Goal: Transaction & Acquisition: Purchase product/service

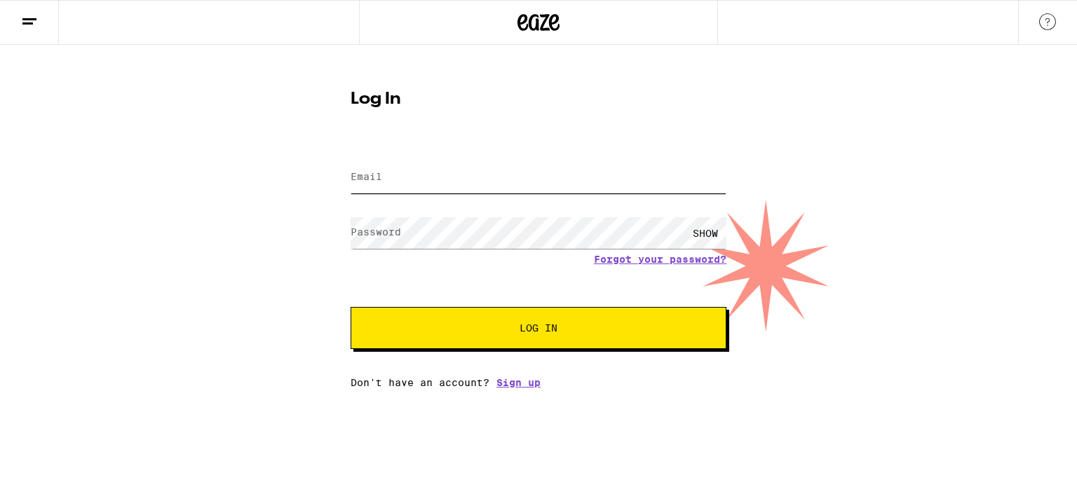
type input "[EMAIL_ADDRESS][DOMAIN_NAME]"
click at [519, 320] on button "Log In" at bounding box center [539, 328] width 376 height 42
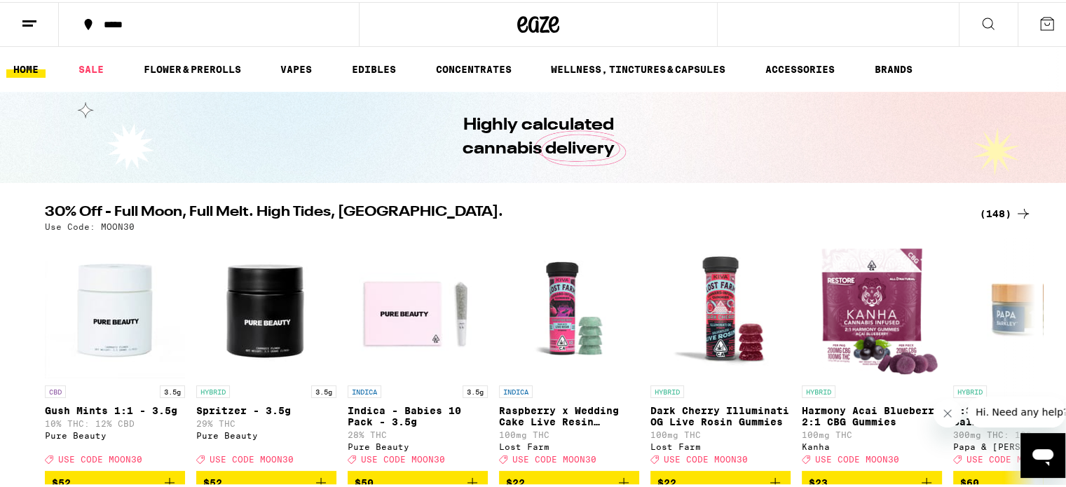
click at [1039, 19] on icon at bounding box center [1047, 21] width 17 height 17
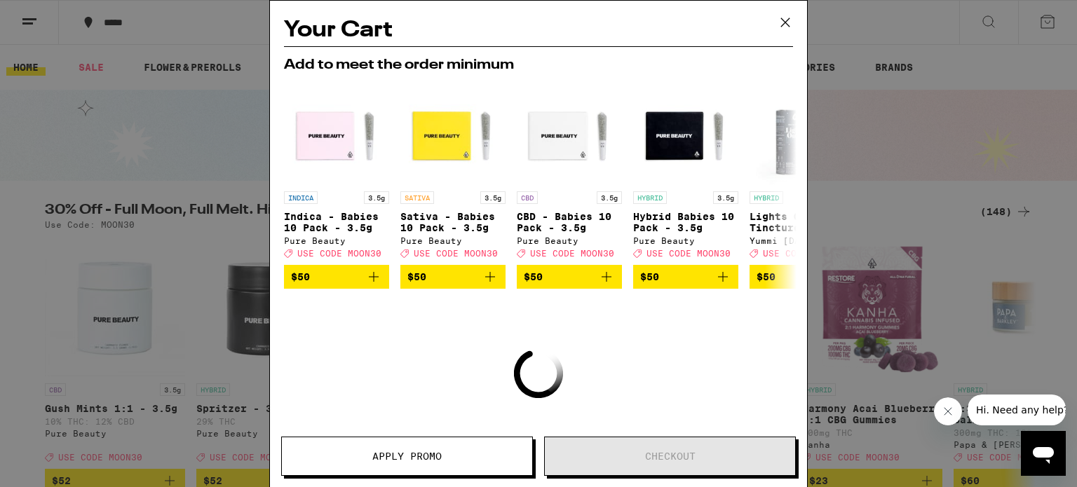
click at [785, 17] on icon at bounding box center [785, 22] width 21 height 21
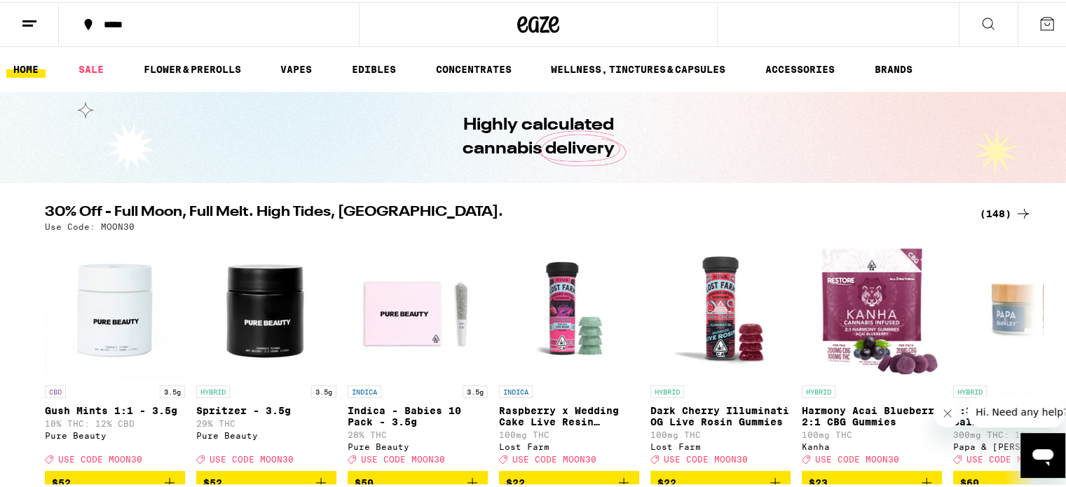
click at [35, 11] on button at bounding box center [29, 23] width 59 height 44
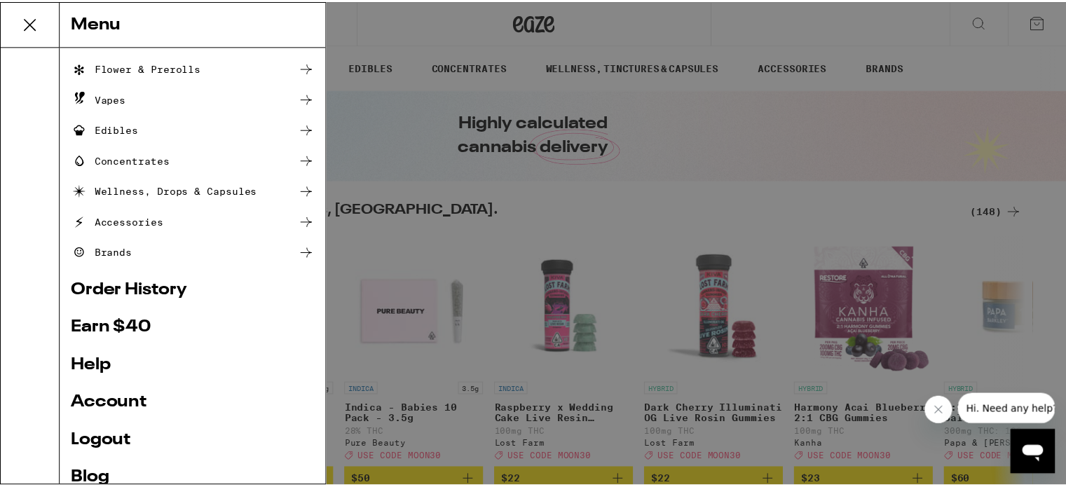
scroll to position [156, 0]
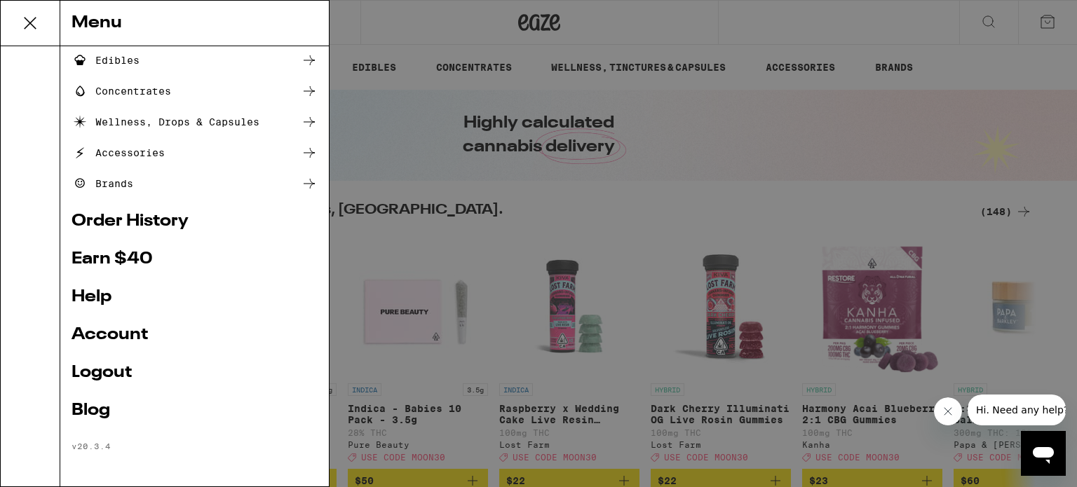
click at [118, 333] on link "Account" at bounding box center [195, 335] width 246 height 17
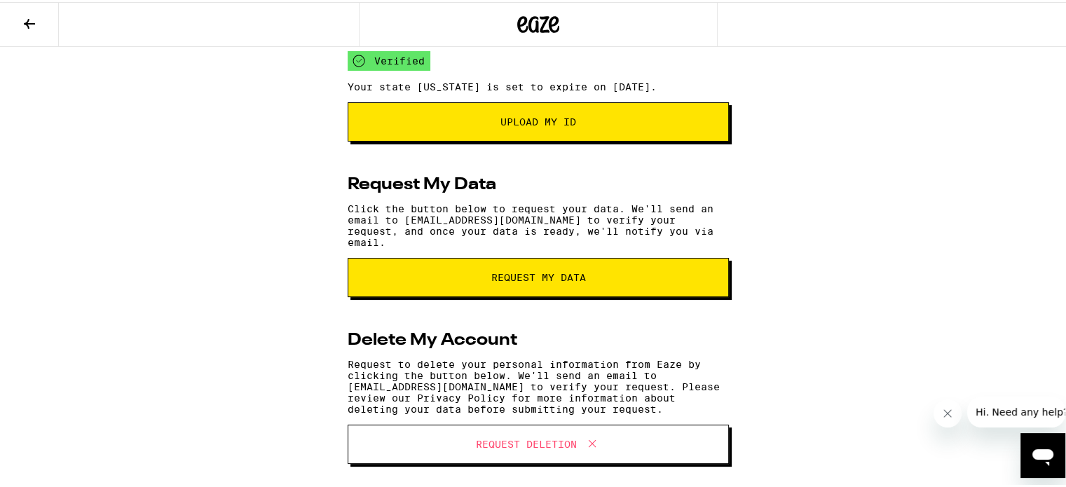
scroll to position [246, 0]
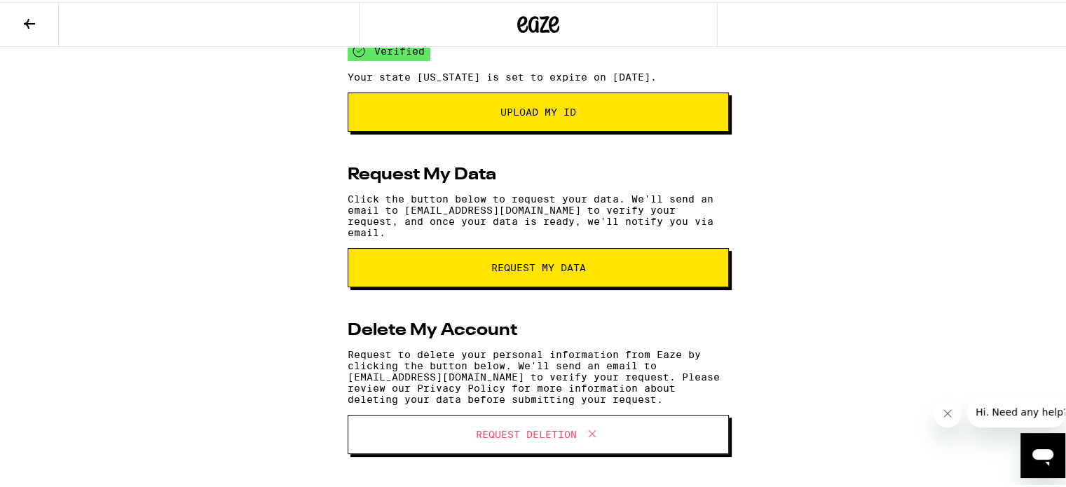
click at [20, 15] on button at bounding box center [29, 23] width 59 height 44
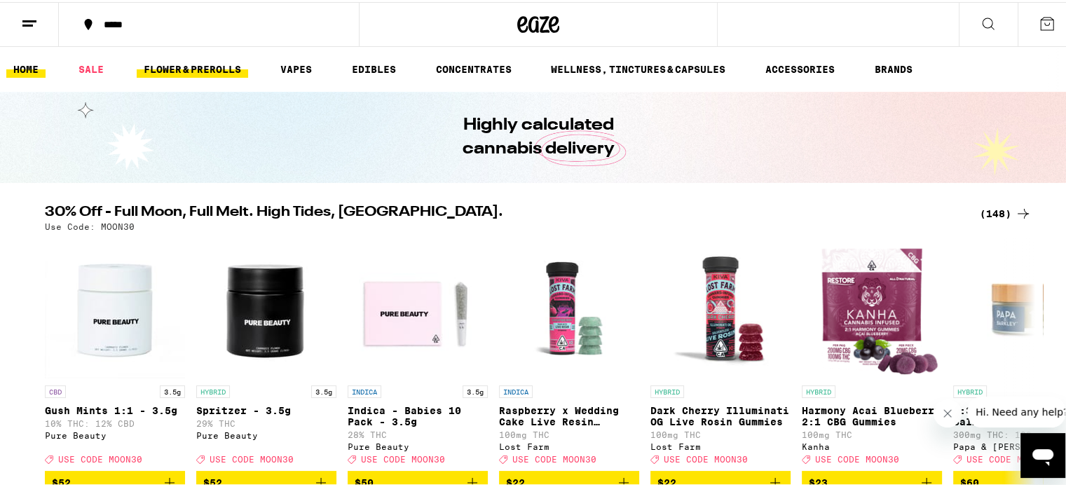
click at [185, 73] on link "FLOWER & PREROLLS" at bounding box center [192, 67] width 111 height 17
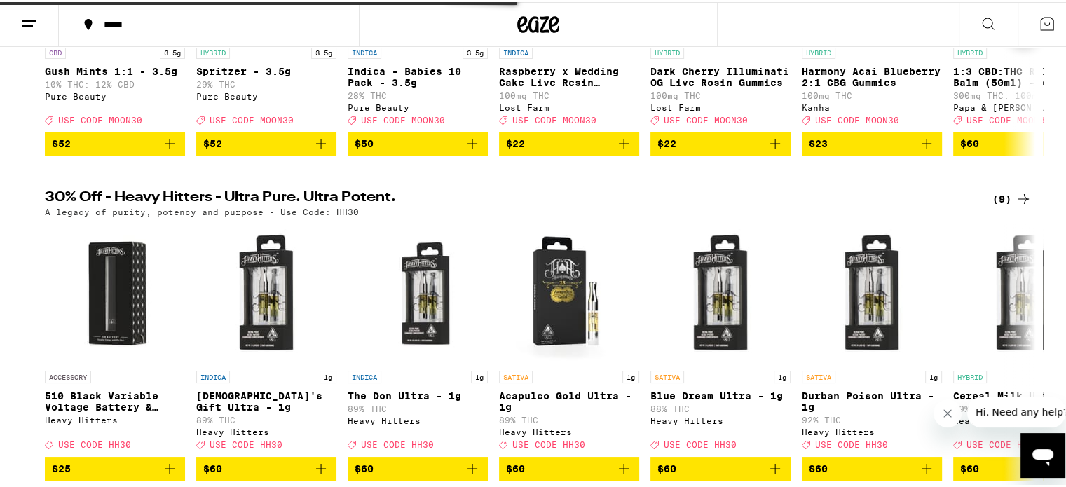
scroll to position [351, 0]
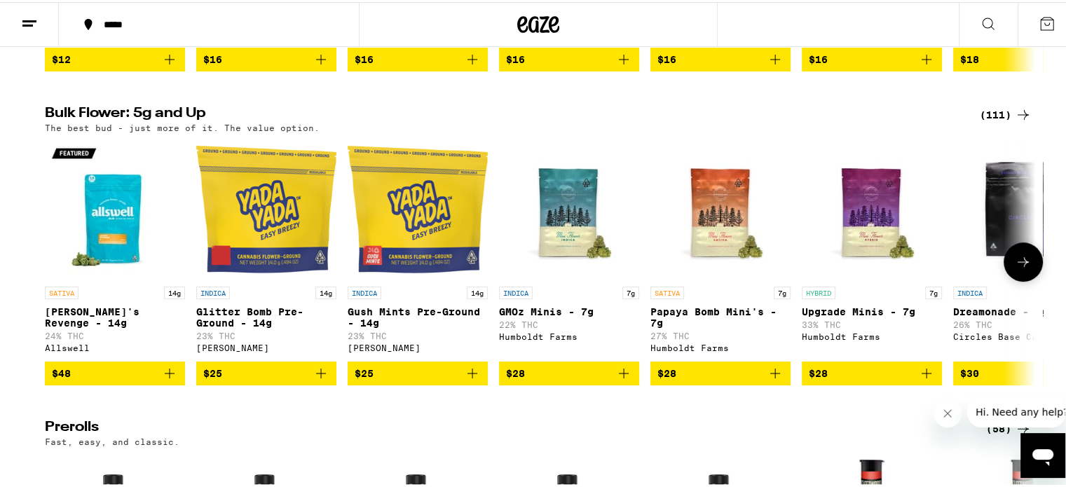
scroll to position [394, 0]
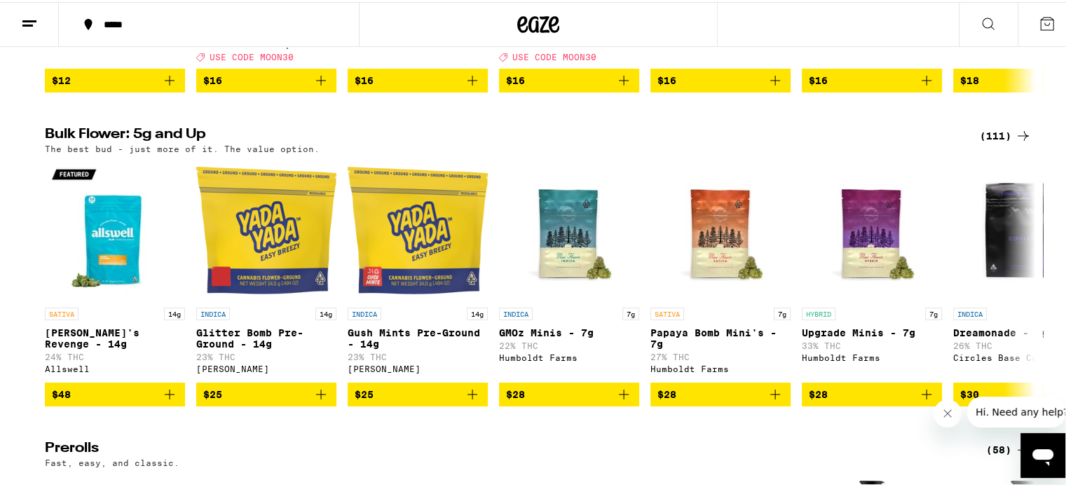
drag, startPoint x: 1011, startPoint y: 151, endPoint x: 1001, endPoint y: 143, distance: 12.5
click at [1015, 142] on icon at bounding box center [1023, 133] width 17 height 17
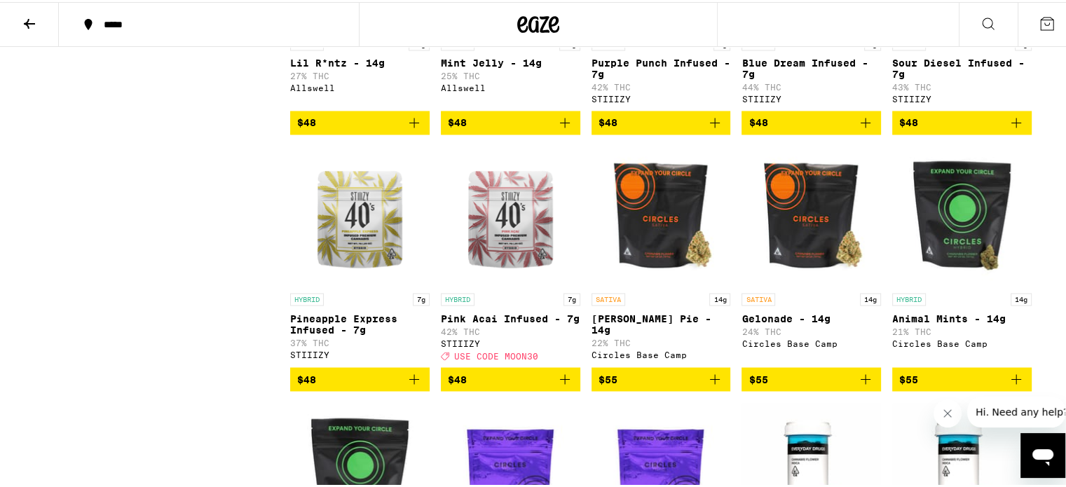
scroll to position [2384, 0]
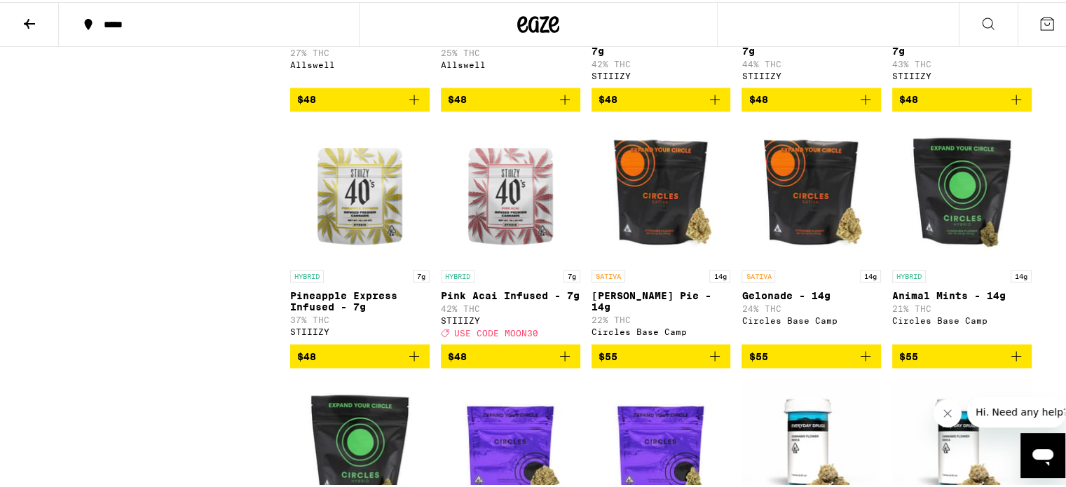
click at [560, 359] on icon "Add to bag" at bounding box center [565, 354] width 10 height 10
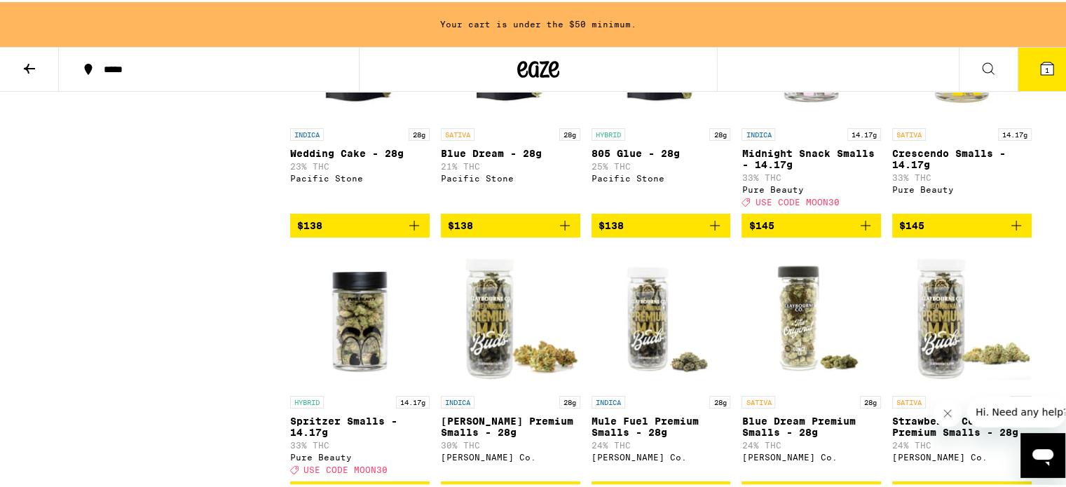
scroll to position [5373, 0]
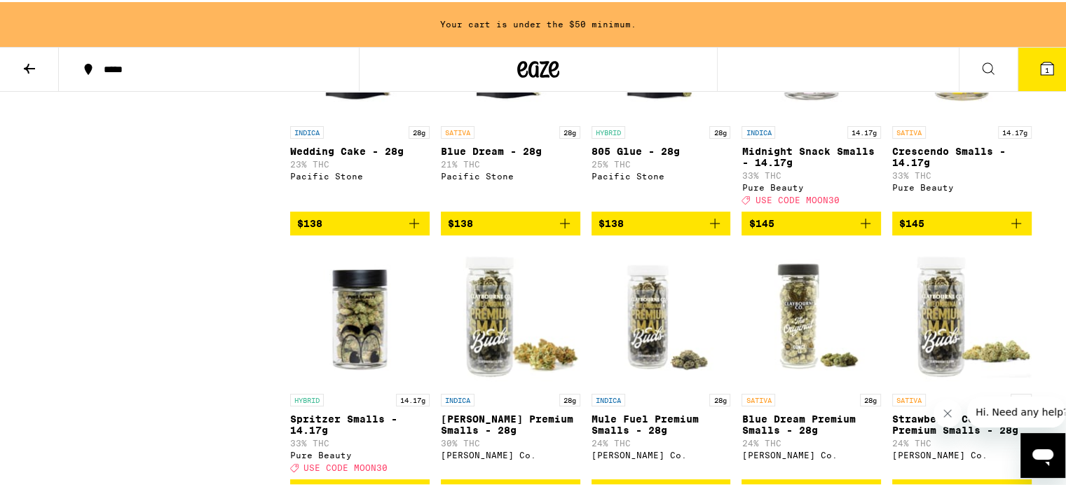
click at [858, 230] on icon "Add to bag" at bounding box center [865, 221] width 17 height 17
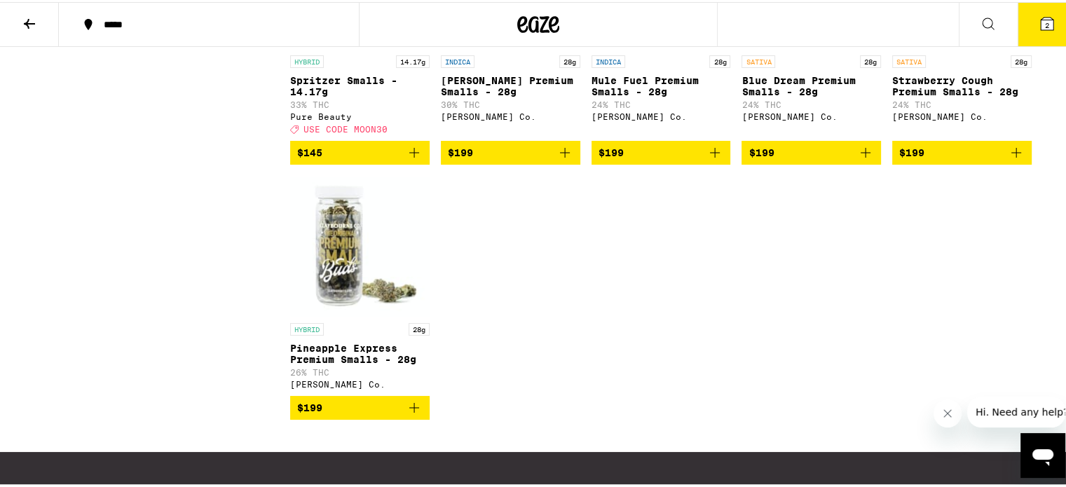
scroll to position [5678, 0]
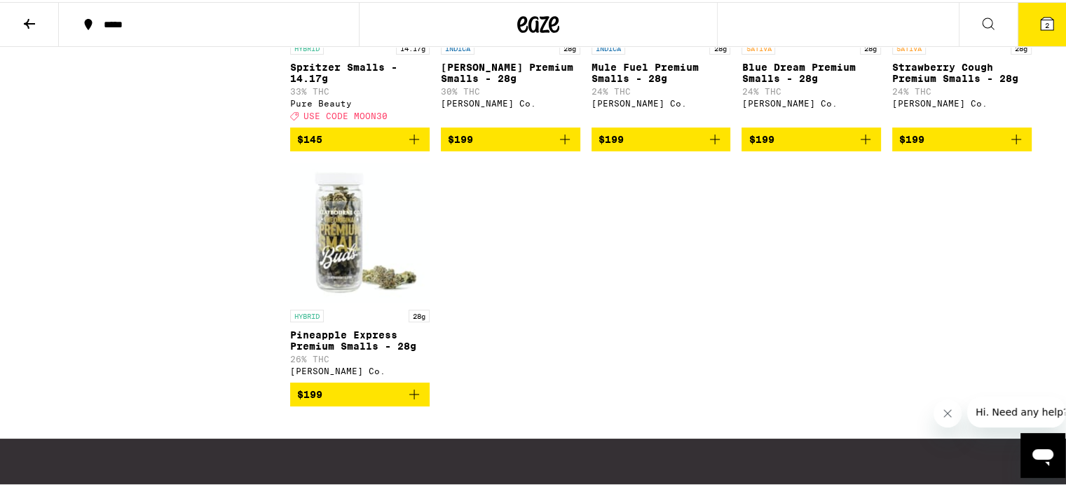
click at [416, 146] on icon "Add to bag" at bounding box center [414, 137] width 17 height 17
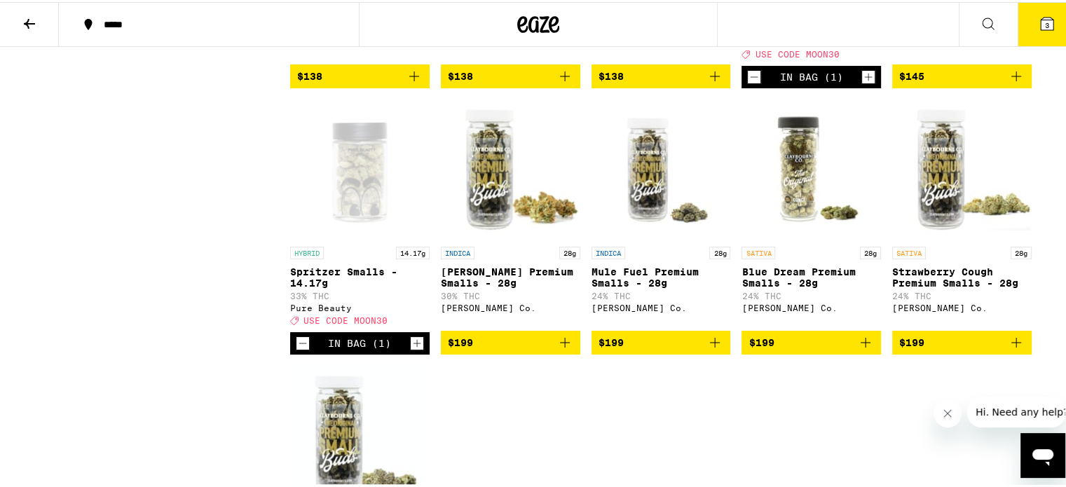
scroll to position [5468, 0]
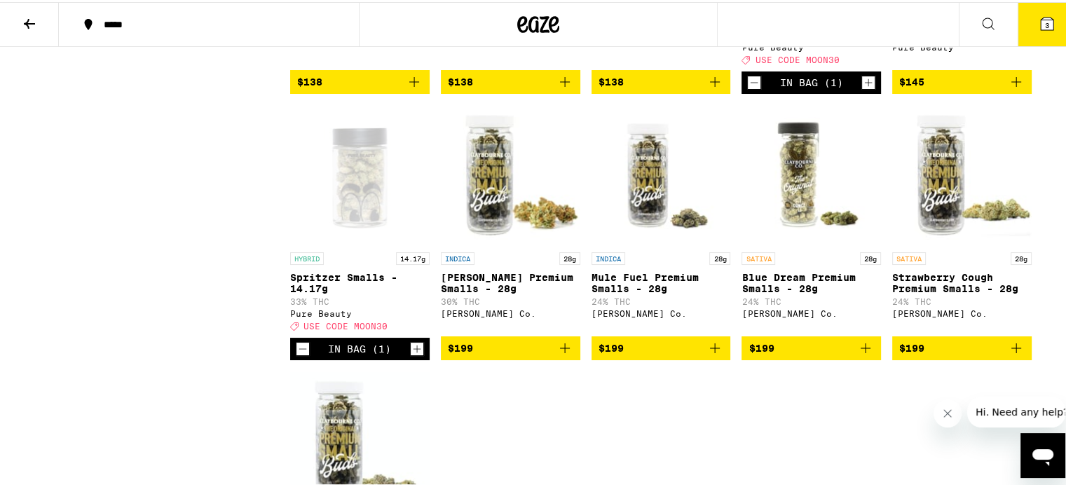
click at [751, 81] on icon "Decrement" at bounding box center [755, 81] width 8 height 0
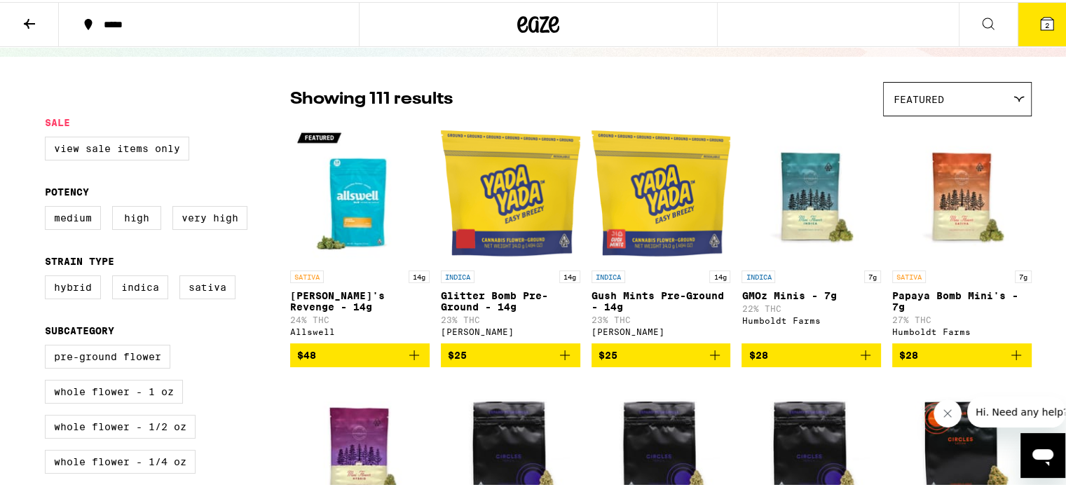
scroll to position [0, 0]
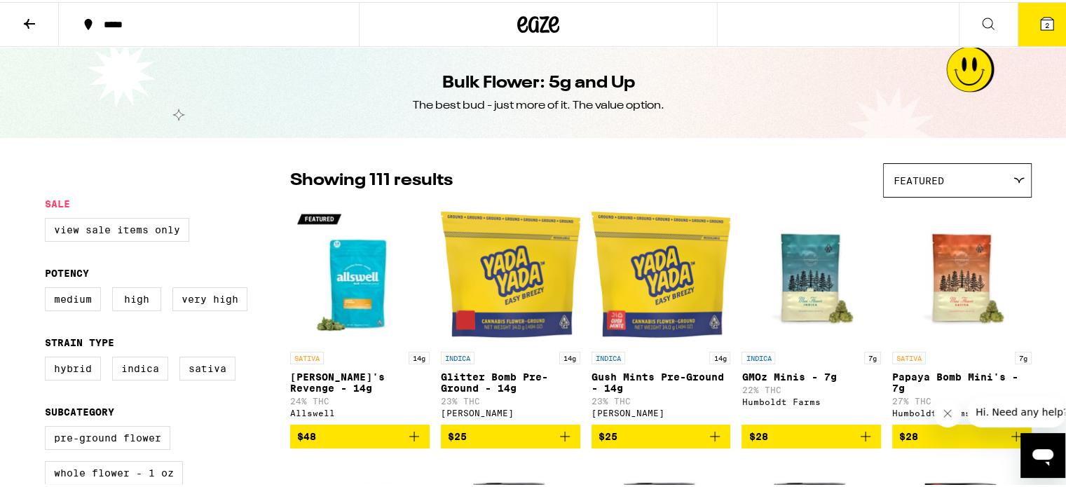
click at [1041, 24] on icon at bounding box center [1047, 21] width 13 height 13
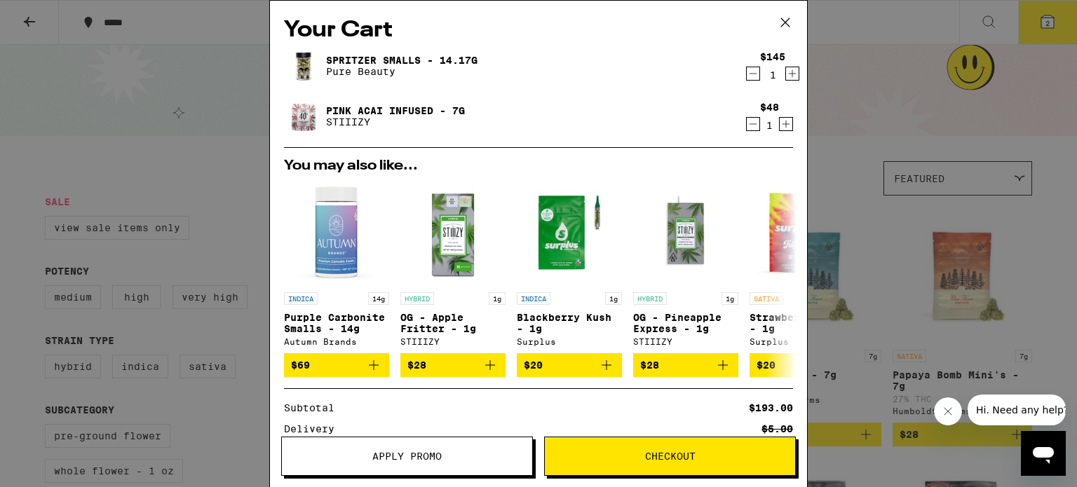
drag, startPoint x: 741, startPoint y: 120, endPoint x: 496, endPoint y: 117, distance: 245.4
click at [496, 117] on div "Pink Acai Infused - 7g STIIIZY $48 1" at bounding box center [538, 116] width 509 height 39
click at [504, 451] on button "Apply Promo" at bounding box center [407, 456] width 252 height 39
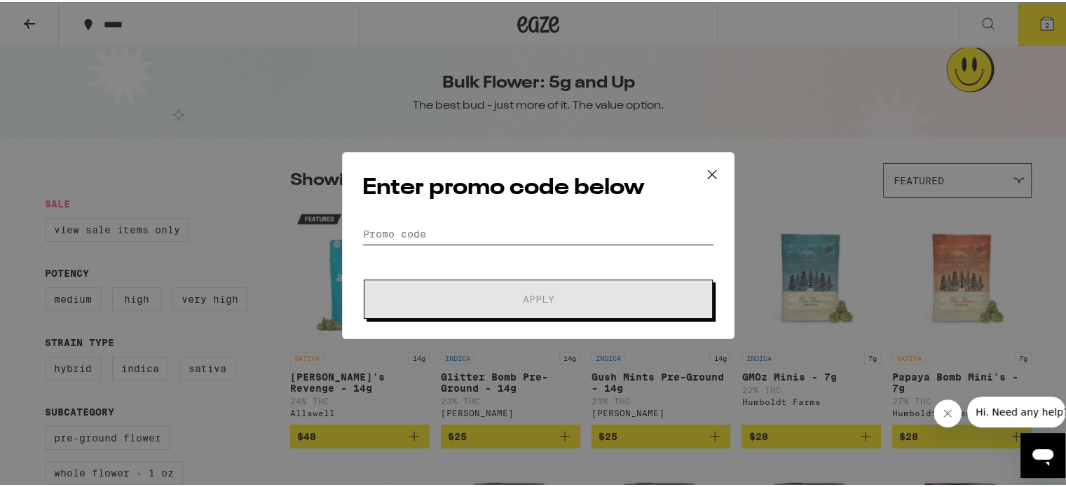
click at [480, 230] on input "Promo Code" at bounding box center [538, 232] width 352 height 21
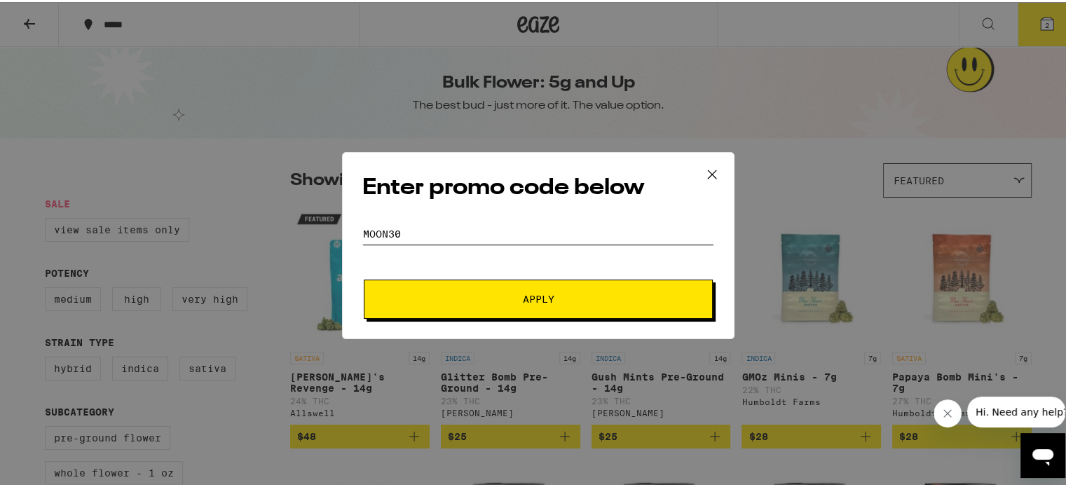
type input "moon30"
click at [543, 299] on span "Apply" at bounding box center [539, 297] width 32 height 10
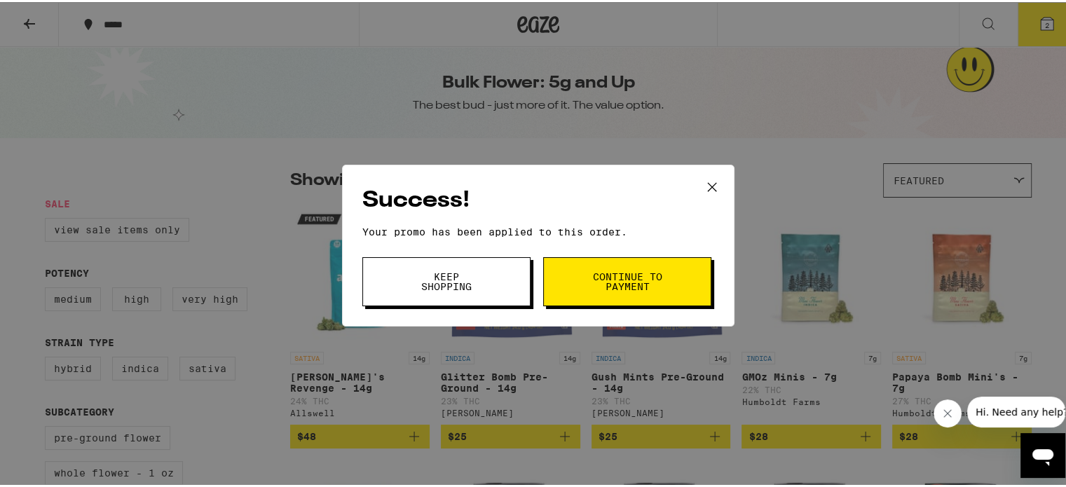
click at [575, 278] on button "Continue to payment" at bounding box center [627, 279] width 168 height 49
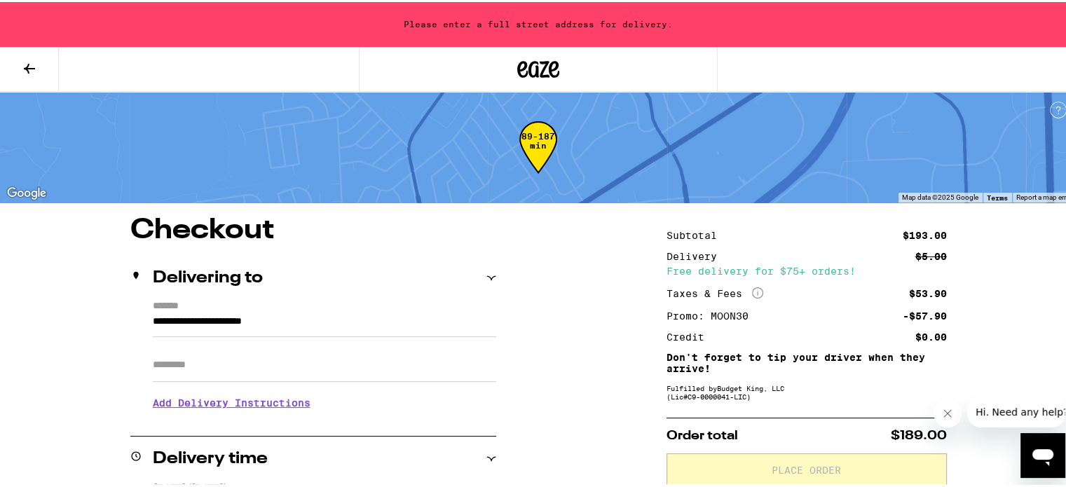
click at [33, 62] on icon at bounding box center [29, 66] width 17 height 17
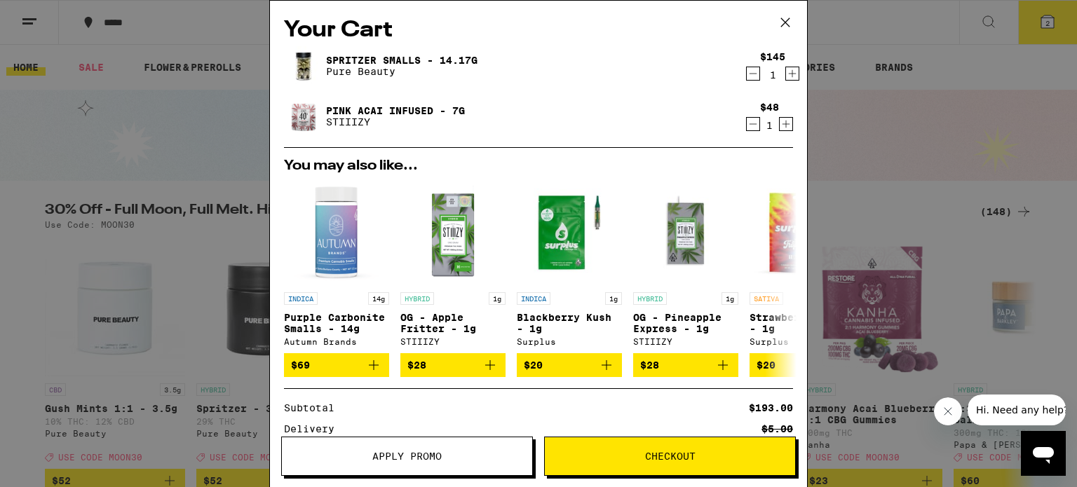
click at [747, 124] on icon "Decrement" at bounding box center [753, 124] width 13 height 17
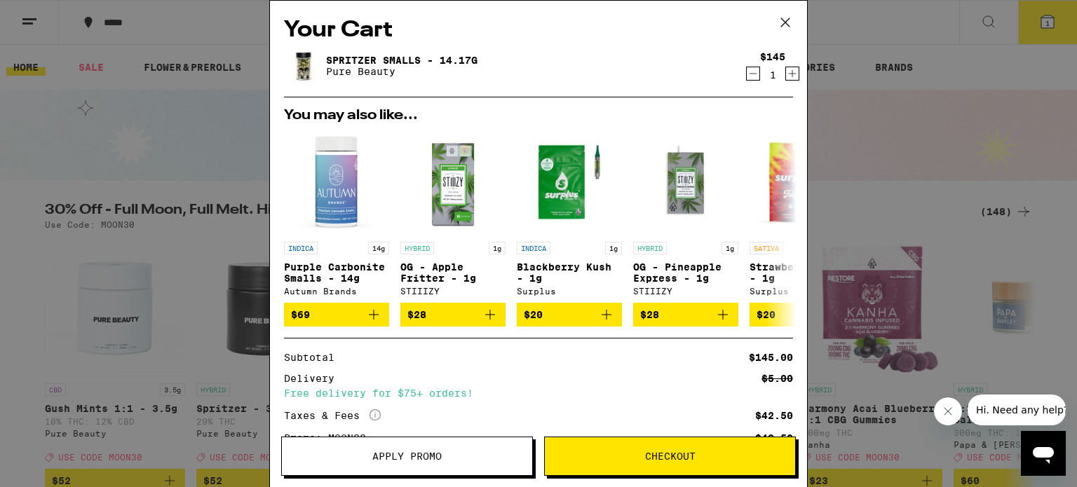
click at [459, 445] on button "Apply Promo" at bounding box center [407, 456] width 252 height 39
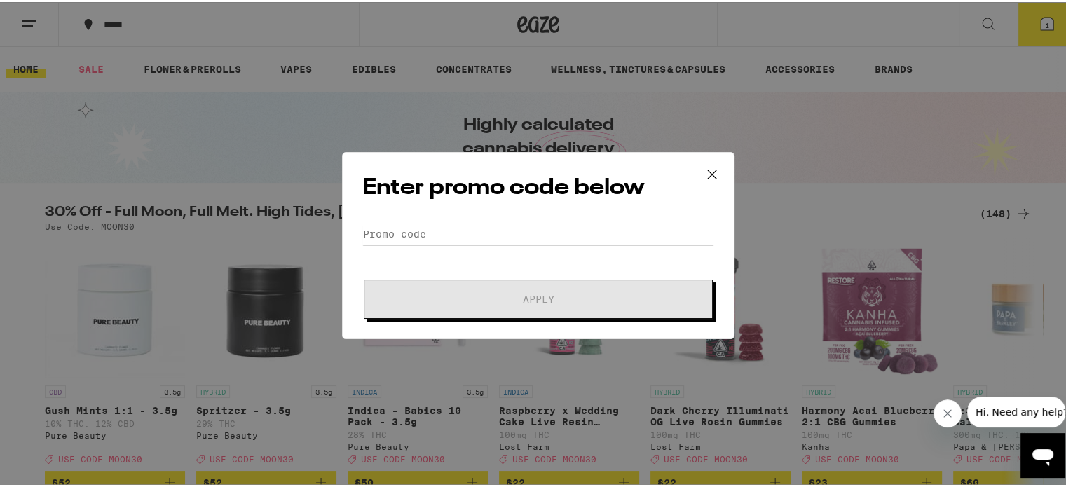
click at [494, 228] on input "Promo Code" at bounding box center [538, 232] width 352 height 21
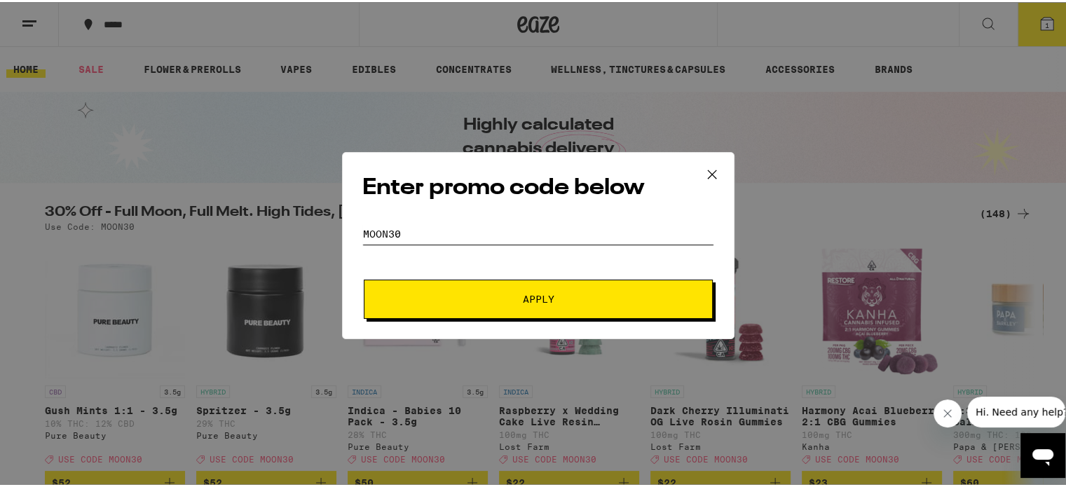
type input "moon30"
click at [364, 278] on button "Apply" at bounding box center [538, 297] width 349 height 39
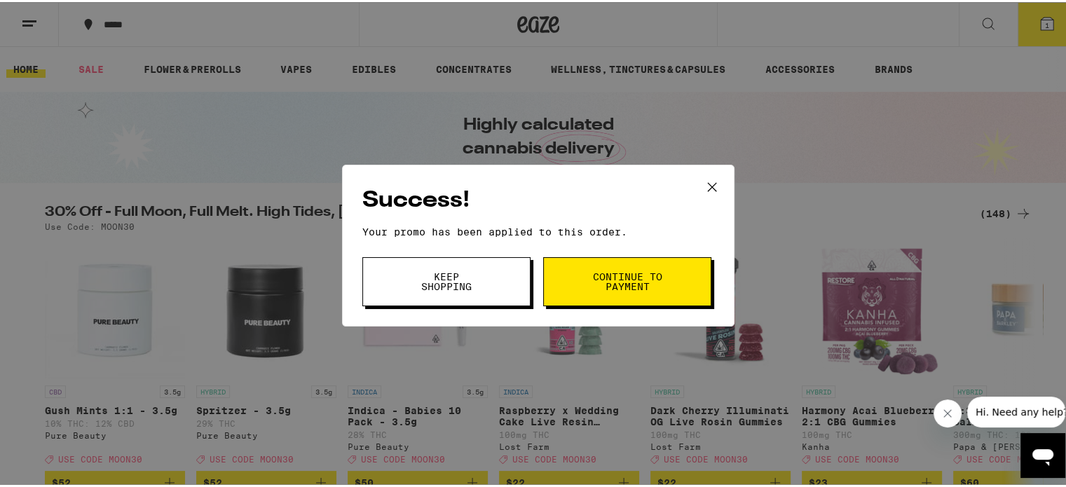
click at [637, 283] on span "Continue to payment" at bounding box center [628, 280] width 72 height 20
